Goal: Transaction & Acquisition: Purchase product/service

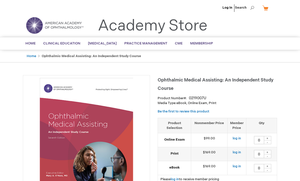
click at [229, 6] on link "Log In" at bounding box center [228, 8] width 10 height 4
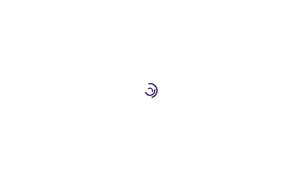
type input "0"
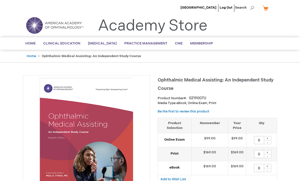
click at [28, 45] on span "Home" at bounding box center [30, 43] width 10 height 4
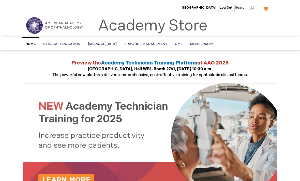
click at [61, 24] on img at bounding box center [54, 25] width 61 height 18
